Goal: Task Accomplishment & Management: Use online tool/utility

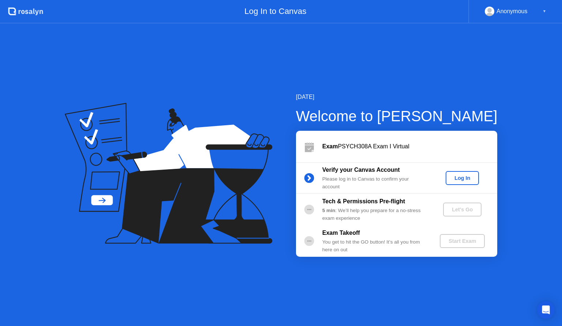
click at [458, 179] on div "Log In" at bounding box center [462, 178] width 27 height 6
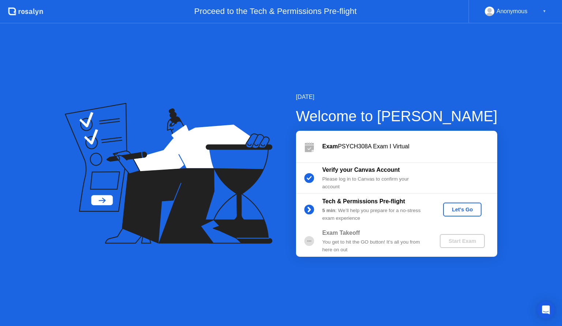
click at [453, 211] on div "Let's Go" at bounding box center [462, 209] width 33 height 6
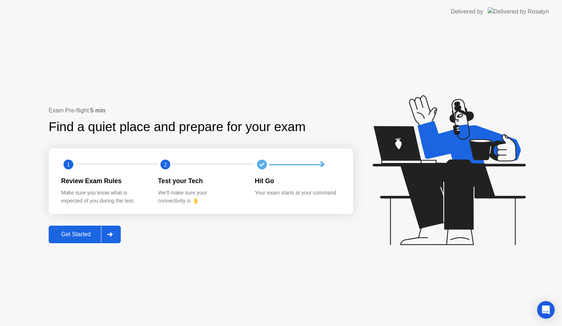
click at [91, 237] on div "Get Started" at bounding box center [76, 234] width 50 height 7
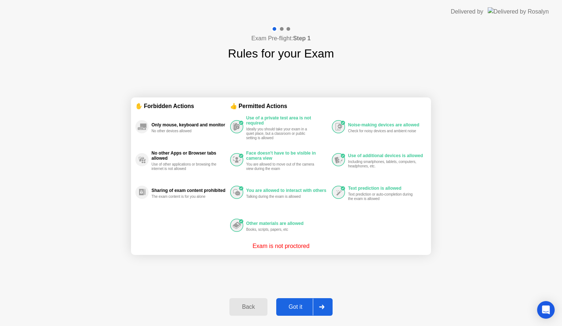
click at [295, 304] on div "Got it" at bounding box center [296, 307] width 34 height 7
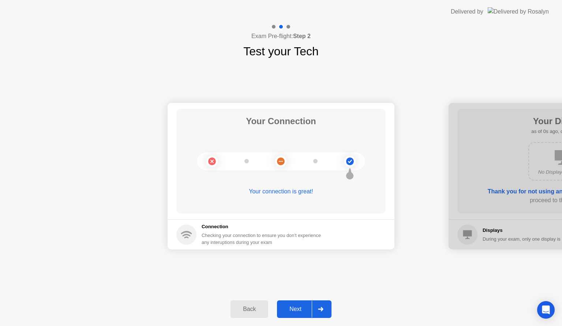
click at [295, 306] on div "Next" at bounding box center [295, 309] width 33 height 7
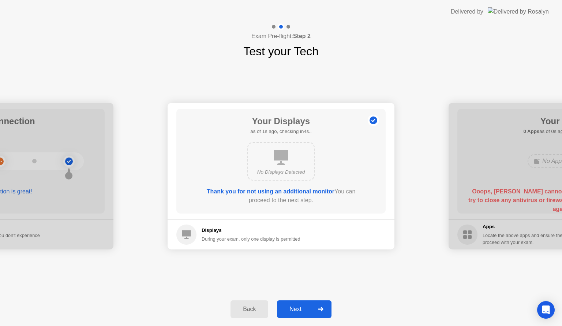
click at [295, 306] on div "Next" at bounding box center [295, 309] width 33 height 7
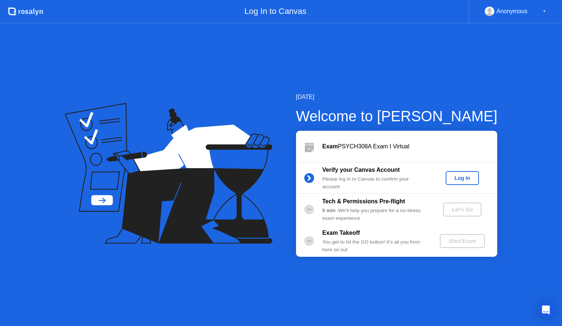
click at [462, 178] on div "Log In" at bounding box center [462, 178] width 27 height 6
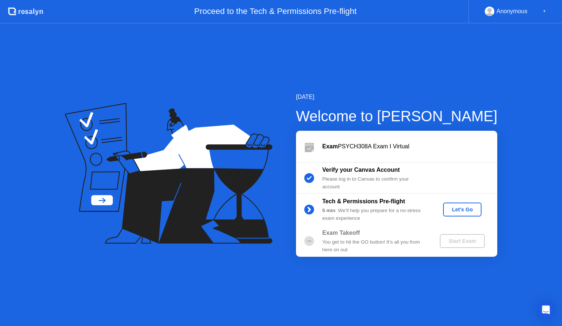
click at [455, 208] on div "Let's Go" at bounding box center [462, 209] width 33 height 6
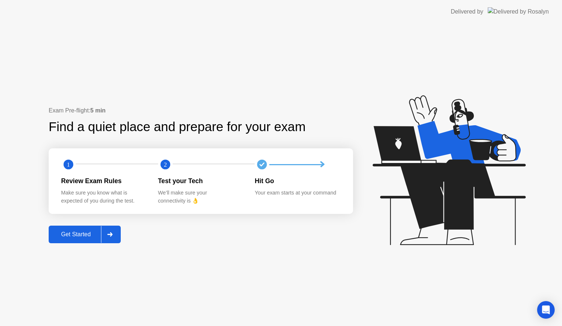
click at [76, 236] on div "Get Started" at bounding box center [76, 234] width 50 height 7
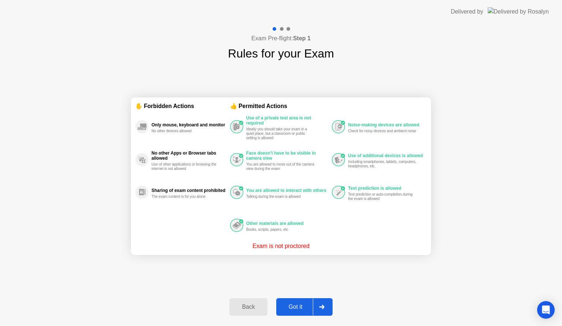
click at [292, 306] on div "Got it" at bounding box center [296, 307] width 34 height 7
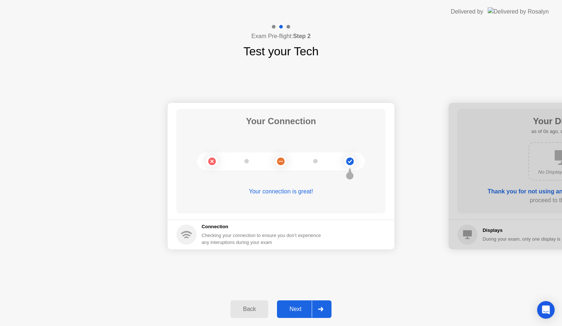
click at [292, 306] on div "Next" at bounding box center [295, 309] width 33 height 7
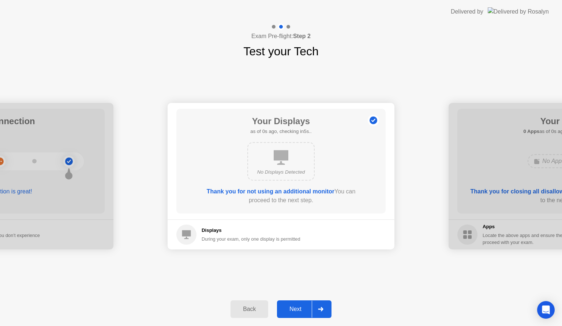
click at [292, 306] on div "Next" at bounding box center [295, 309] width 33 height 7
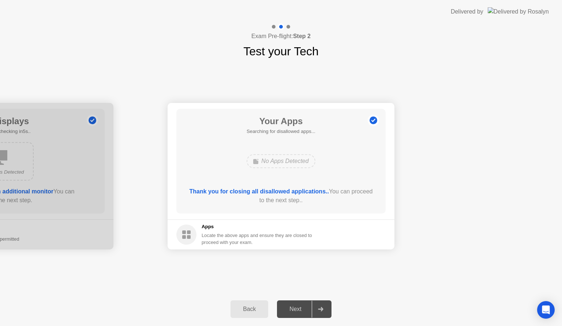
click at [292, 306] on div "Next" at bounding box center [295, 309] width 33 height 7
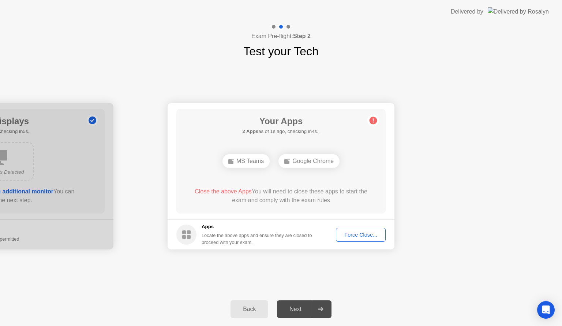
click at [377, 234] on div "Force Close..." at bounding box center [361, 235] width 45 height 6
click at [367, 235] on div "Force Close..." at bounding box center [361, 235] width 45 height 6
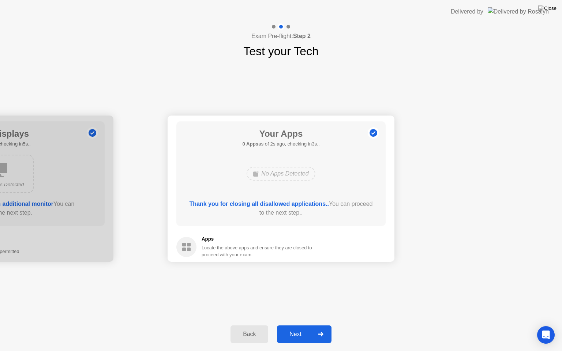
click at [303, 325] on div "Next" at bounding box center [295, 334] width 33 height 7
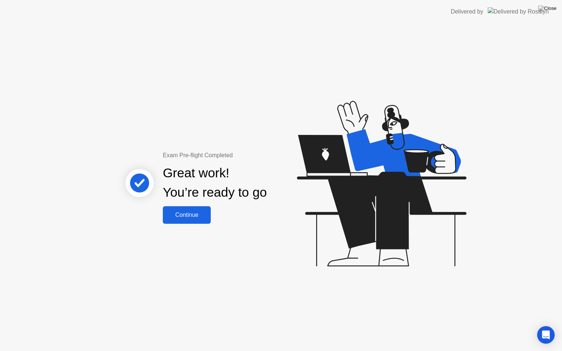
click at [186, 215] on div "Continue" at bounding box center [187, 215] width 44 height 7
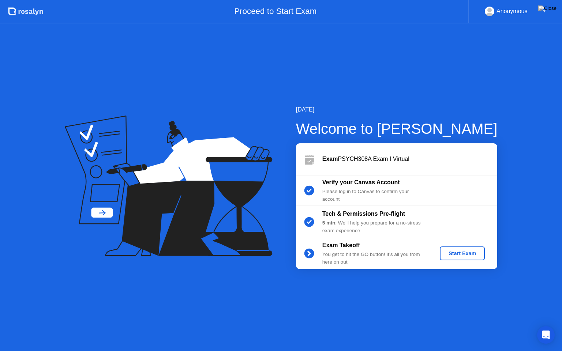
click at [460, 252] on div "Start Exam" at bounding box center [462, 254] width 39 height 6
